Goal: Task Accomplishment & Management: Manage account settings

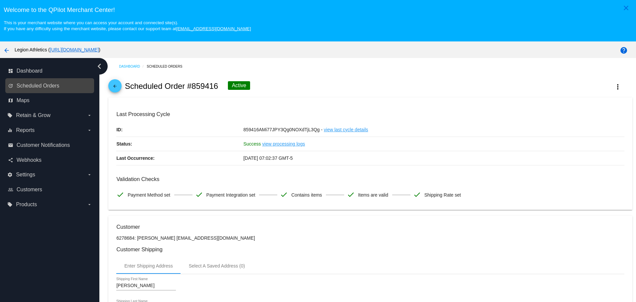
scroll to position [41, 0]
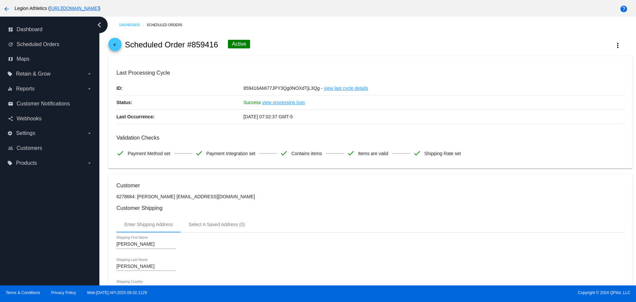
click at [113, 41] on span "arrow_back" at bounding box center [115, 46] width 8 height 16
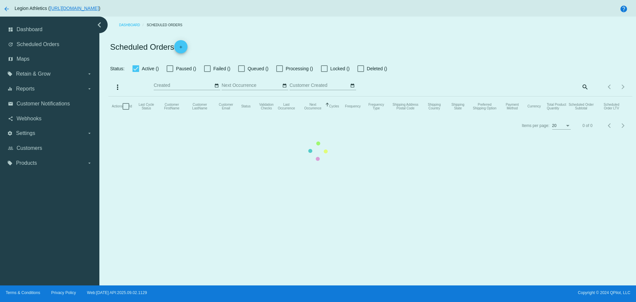
checkbox input "true"
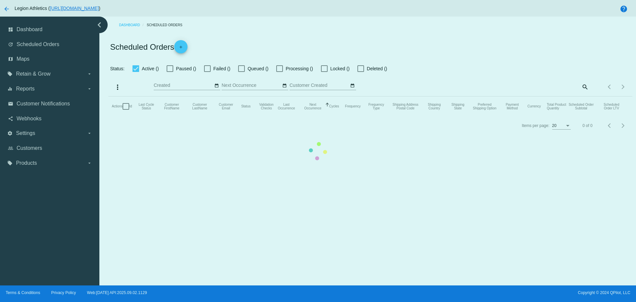
checkbox input "true"
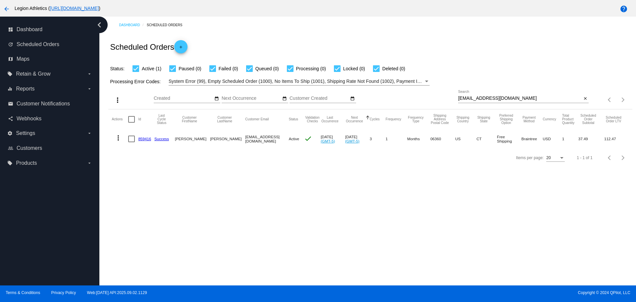
click at [517, 100] on input "[EMAIL_ADDRESS][DOMAIN_NAME]" at bounding box center [520, 98] width 124 height 5
paste input "alygonzo13"
type input "[EMAIL_ADDRESS][DOMAIN_NAME]"
